Goal: Transaction & Acquisition: Purchase product/service

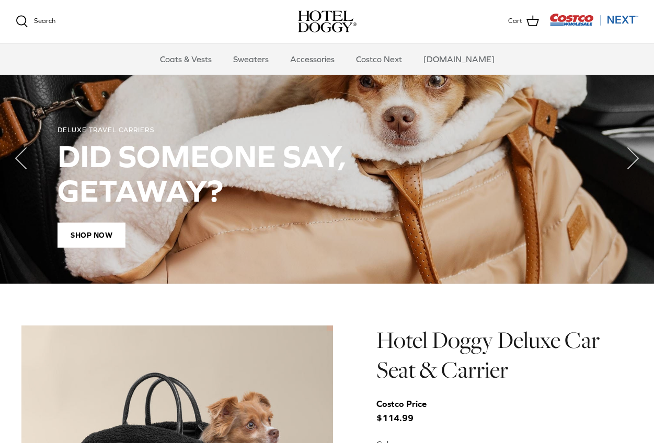
scroll to position [766, 0]
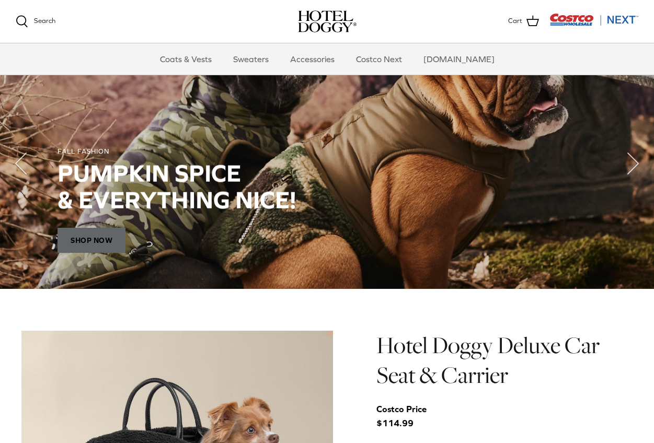
click at [92, 242] on span "SHOP NOW" at bounding box center [91, 240] width 68 height 25
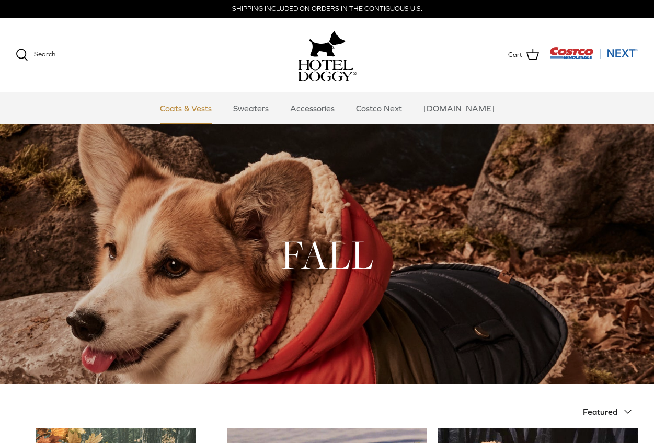
click at [202, 109] on link "Coats & Vests" at bounding box center [185, 107] width 71 height 31
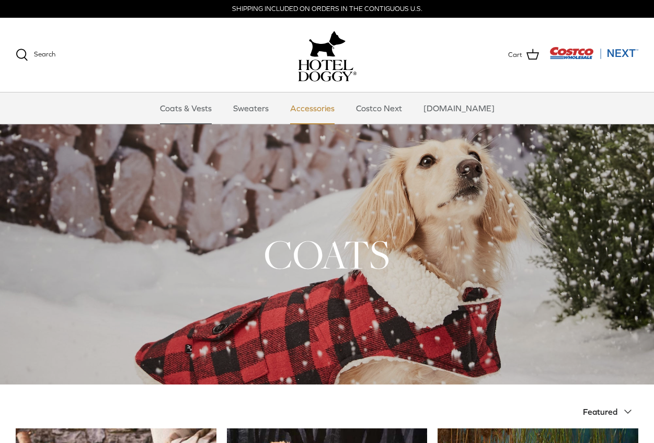
click at [321, 110] on link "Accessories" at bounding box center [312, 107] width 63 height 31
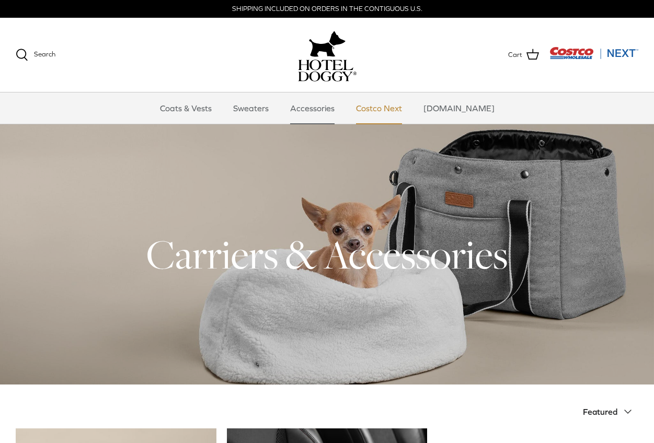
click at [378, 107] on link "Costco Next" at bounding box center [378, 107] width 65 height 31
